Goal: Check status: Check status

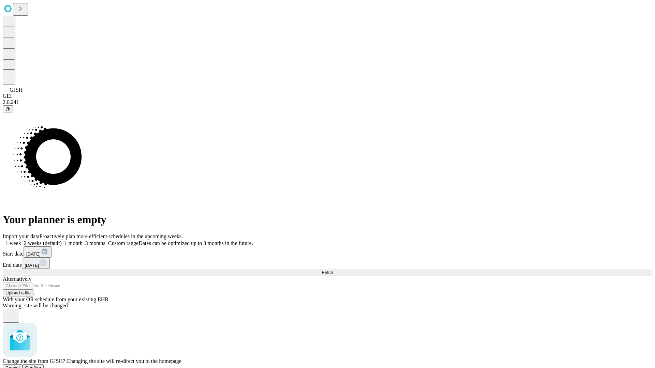
click at [41, 366] on span "Confirm" at bounding box center [33, 368] width 16 height 5
click at [83, 240] on label "1 month" at bounding box center [72, 243] width 21 height 6
click at [333, 270] on span "Fetch" at bounding box center [327, 272] width 11 height 5
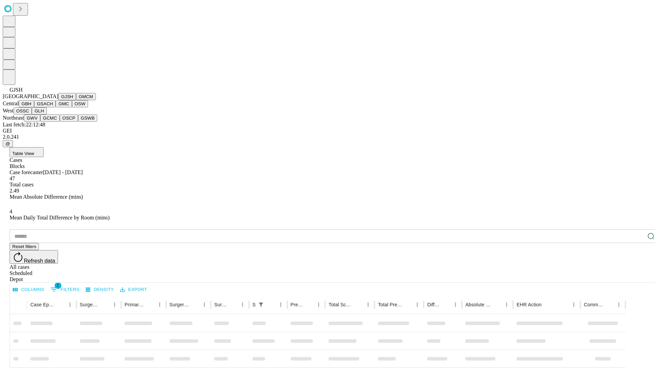
click at [76, 100] on button "GMCM" at bounding box center [86, 96] width 20 height 7
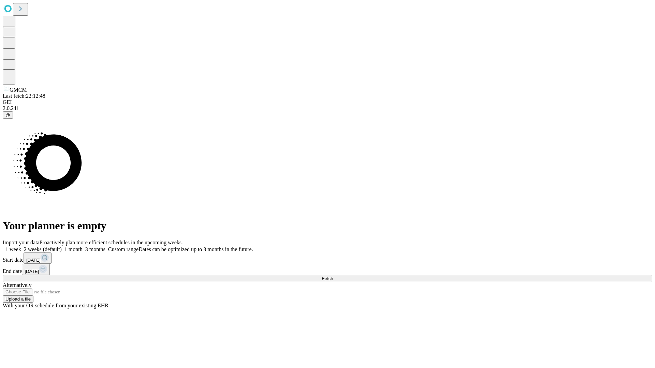
click at [83, 247] on label "1 month" at bounding box center [72, 250] width 21 height 6
click at [333, 276] on span "Fetch" at bounding box center [327, 278] width 11 height 5
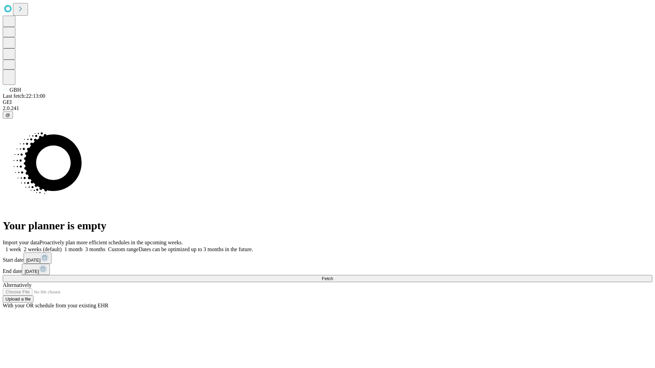
click at [83, 247] on label "1 month" at bounding box center [72, 250] width 21 height 6
click at [333, 276] on span "Fetch" at bounding box center [327, 278] width 11 height 5
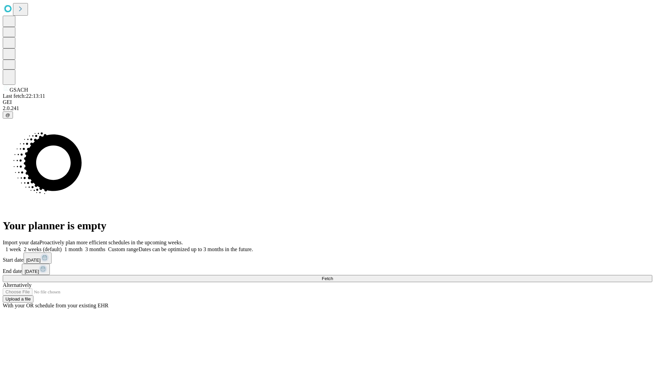
click at [83, 247] on label "1 month" at bounding box center [72, 250] width 21 height 6
click at [333, 276] on span "Fetch" at bounding box center [327, 278] width 11 height 5
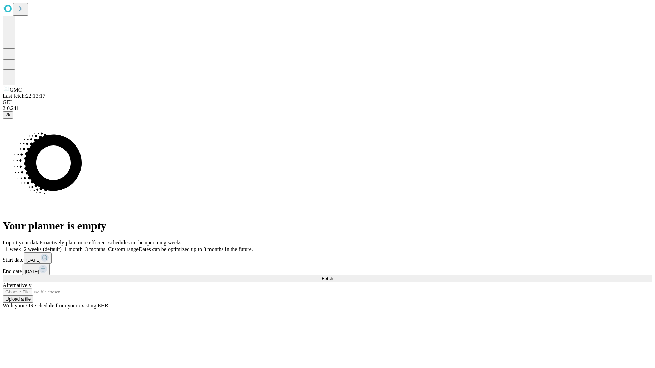
click at [83, 247] on label "1 month" at bounding box center [72, 250] width 21 height 6
click at [333, 276] on span "Fetch" at bounding box center [327, 278] width 11 height 5
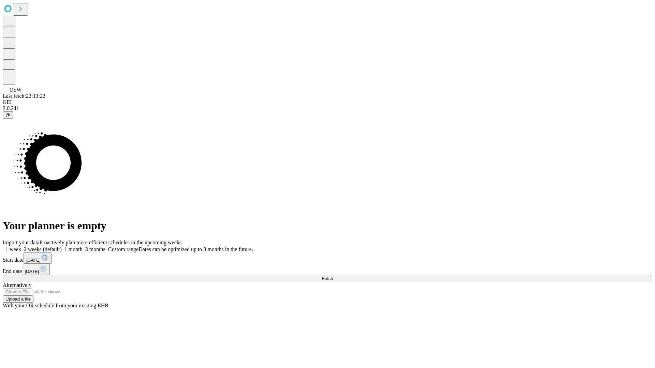
click at [83, 247] on label "1 month" at bounding box center [72, 250] width 21 height 6
click at [333, 276] on span "Fetch" at bounding box center [327, 278] width 11 height 5
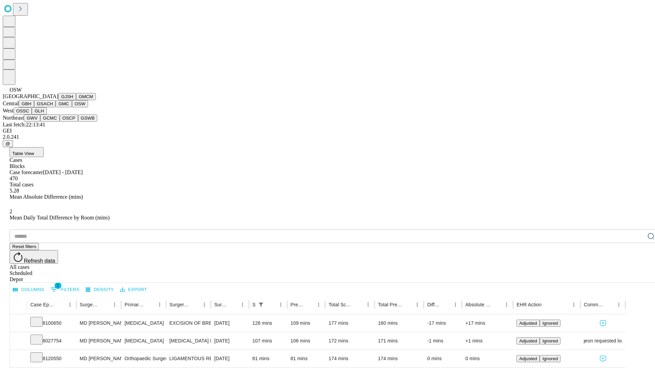
click at [32, 115] on button "OSSC" at bounding box center [23, 110] width 18 height 7
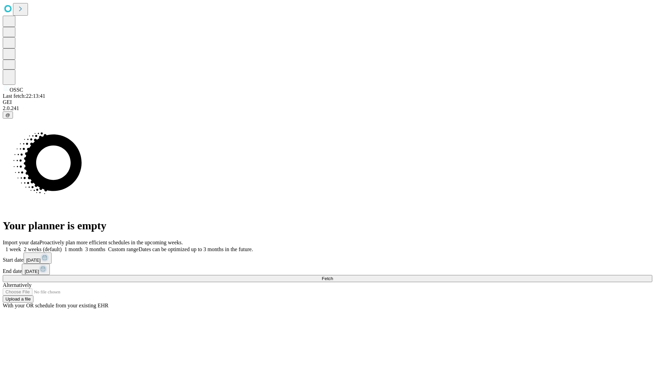
click at [83, 247] on label "1 month" at bounding box center [72, 250] width 21 height 6
click at [333, 276] on span "Fetch" at bounding box center [327, 278] width 11 height 5
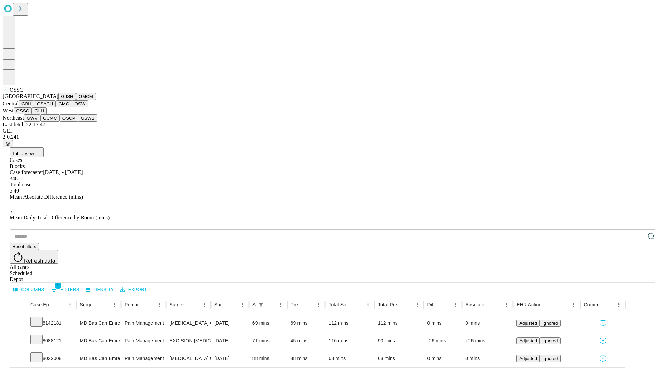
click at [46, 115] on button "GLH" at bounding box center [39, 110] width 15 height 7
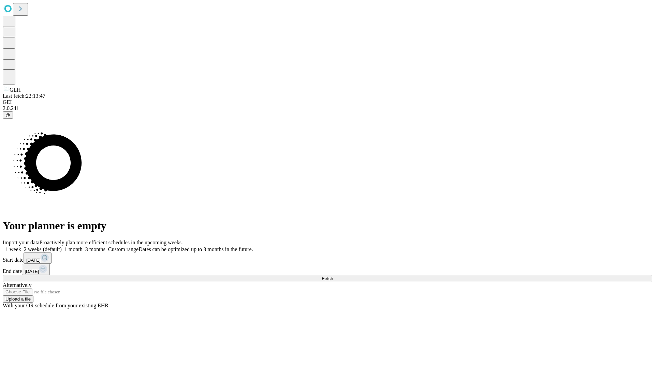
click at [83, 247] on label "1 month" at bounding box center [72, 250] width 21 height 6
click at [333, 276] on span "Fetch" at bounding box center [327, 278] width 11 height 5
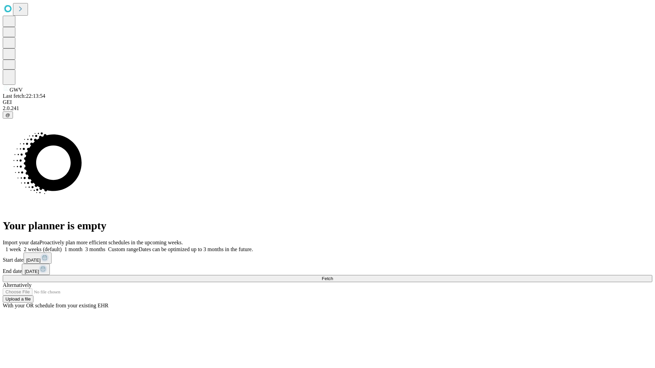
click at [83, 247] on label "1 month" at bounding box center [72, 250] width 21 height 6
click at [333, 276] on span "Fetch" at bounding box center [327, 278] width 11 height 5
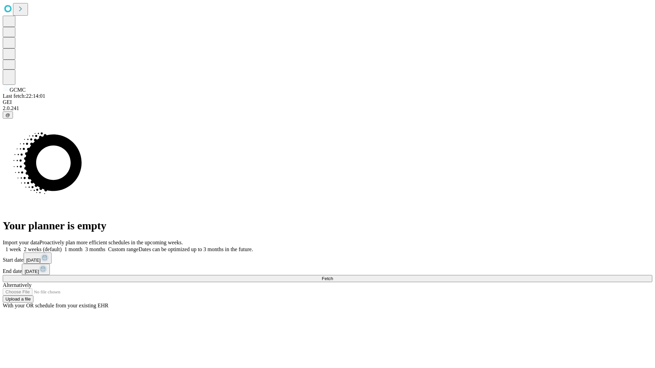
click at [83, 247] on label "1 month" at bounding box center [72, 250] width 21 height 6
click at [333, 276] on span "Fetch" at bounding box center [327, 278] width 11 height 5
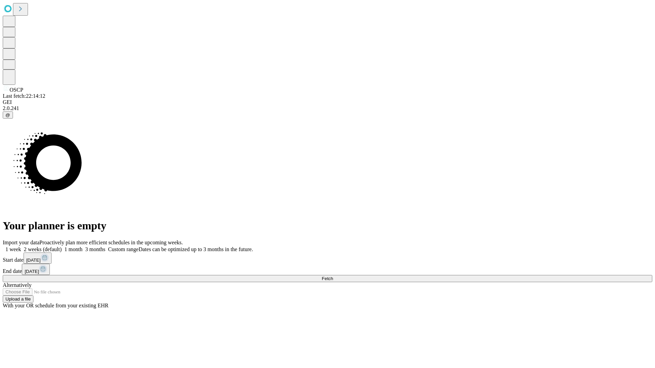
click at [83, 247] on label "1 month" at bounding box center [72, 250] width 21 height 6
click at [333, 276] on span "Fetch" at bounding box center [327, 278] width 11 height 5
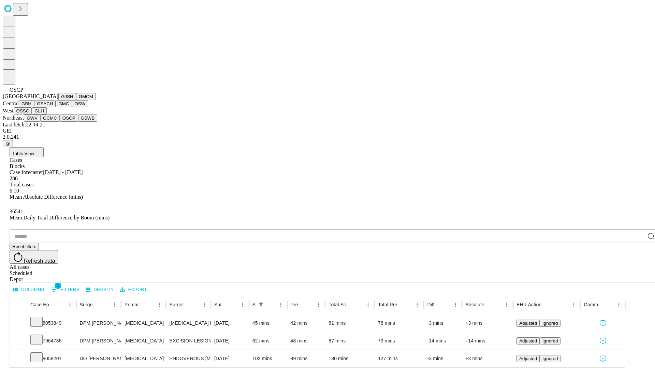
click at [78, 122] on button "GSWB" at bounding box center [87, 118] width 19 height 7
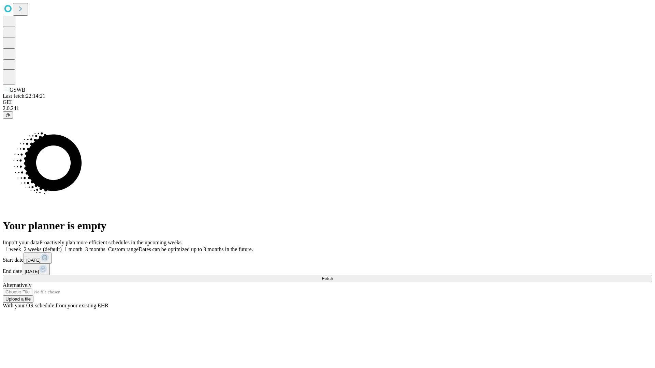
click at [83, 247] on label "1 month" at bounding box center [72, 250] width 21 height 6
click at [333, 276] on span "Fetch" at bounding box center [327, 278] width 11 height 5
